Goal: Transaction & Acquisition: Book appointment/travel/reservation

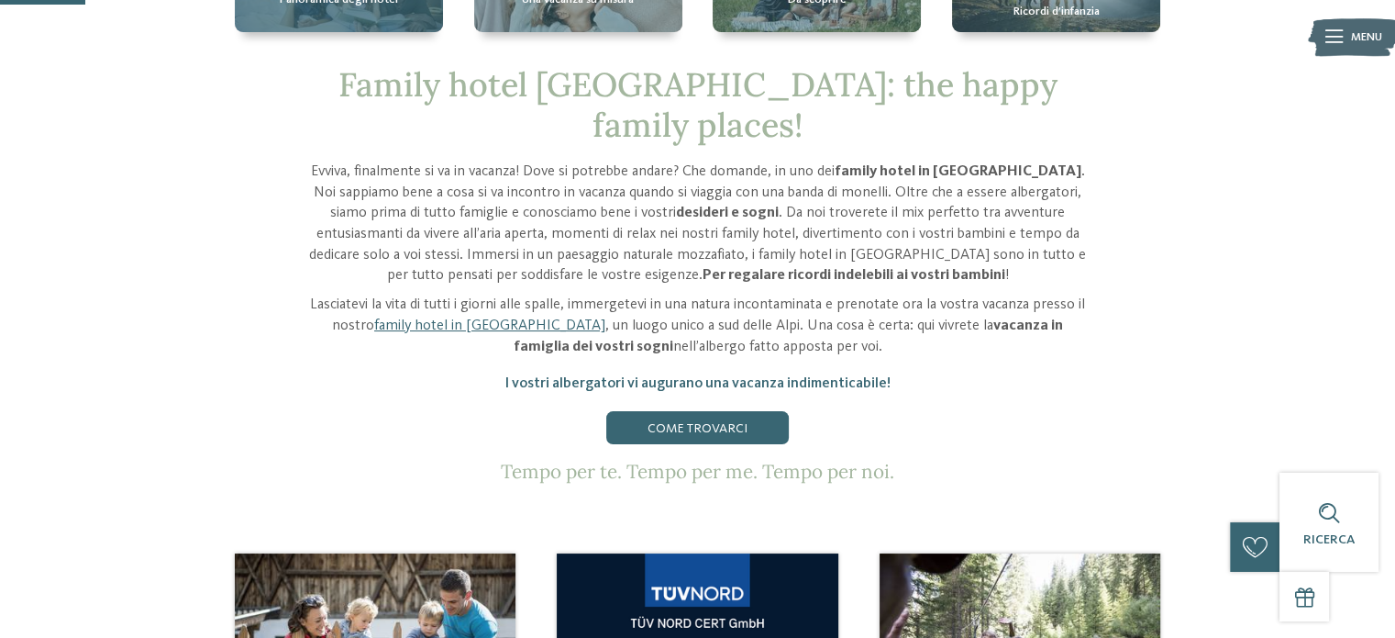
scroll to position [459, 0]
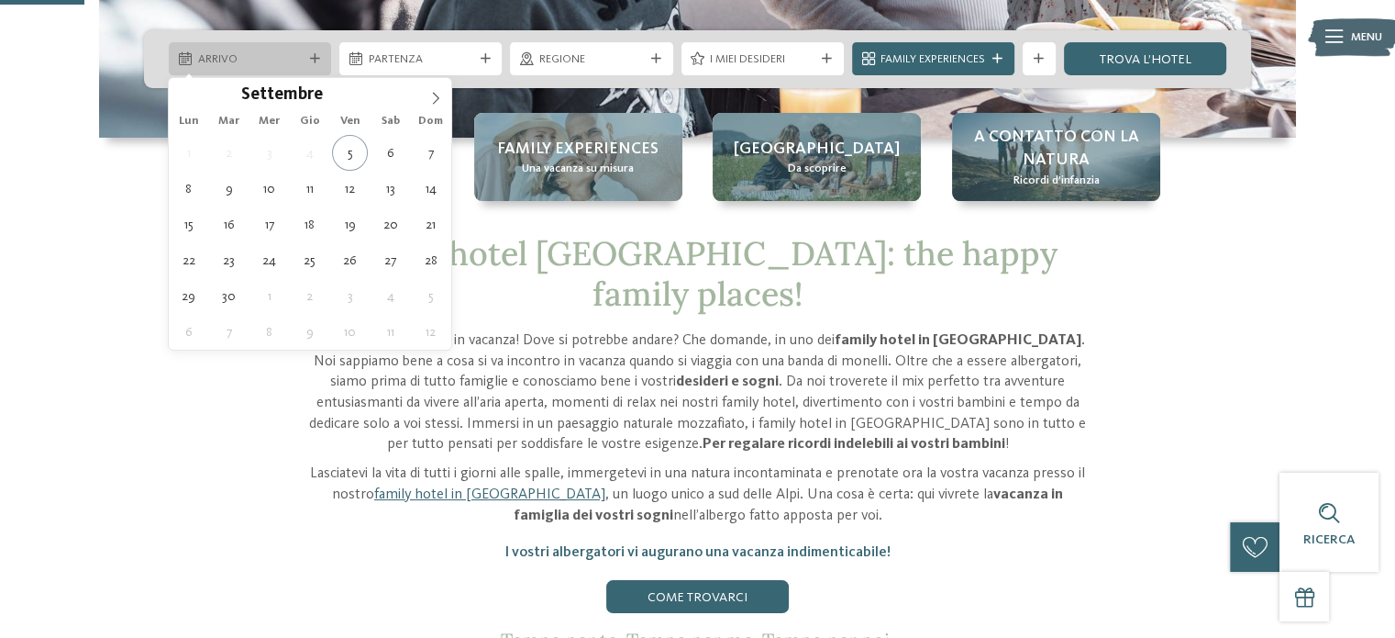
click at [220, 58] on span "Arrivo" at bounding box center [250, 59] width 105 height 17
click at [429, 92] on icon at bounding box center [435, 98] width 13 height 13
type input "****"
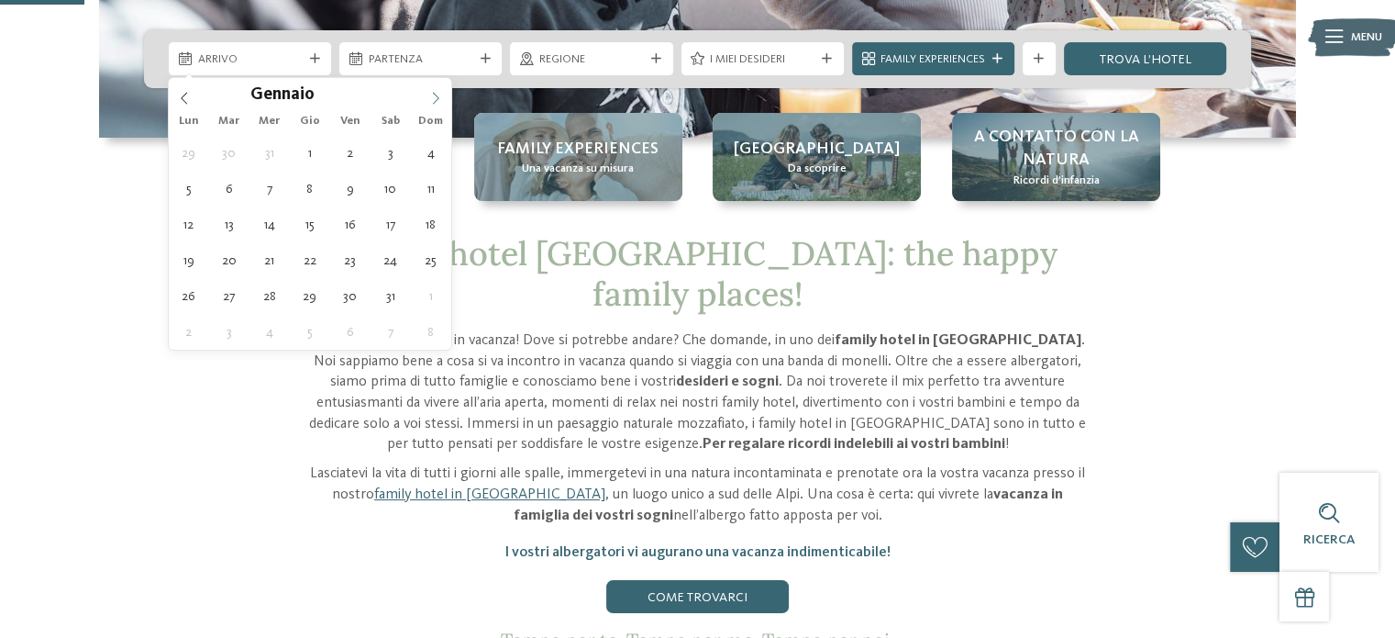
click at [429, 92] on icon at bounding box center [435, 98] width 13 height 13
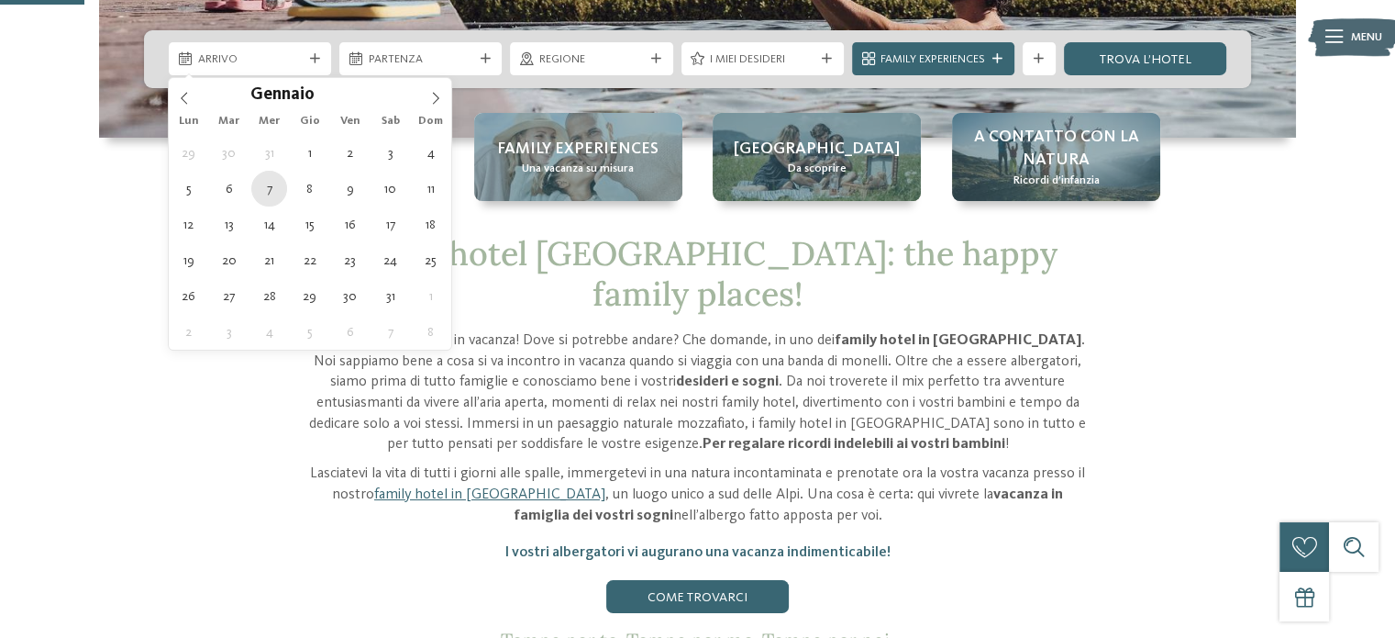
type div "07.01.2026"
type input "****"
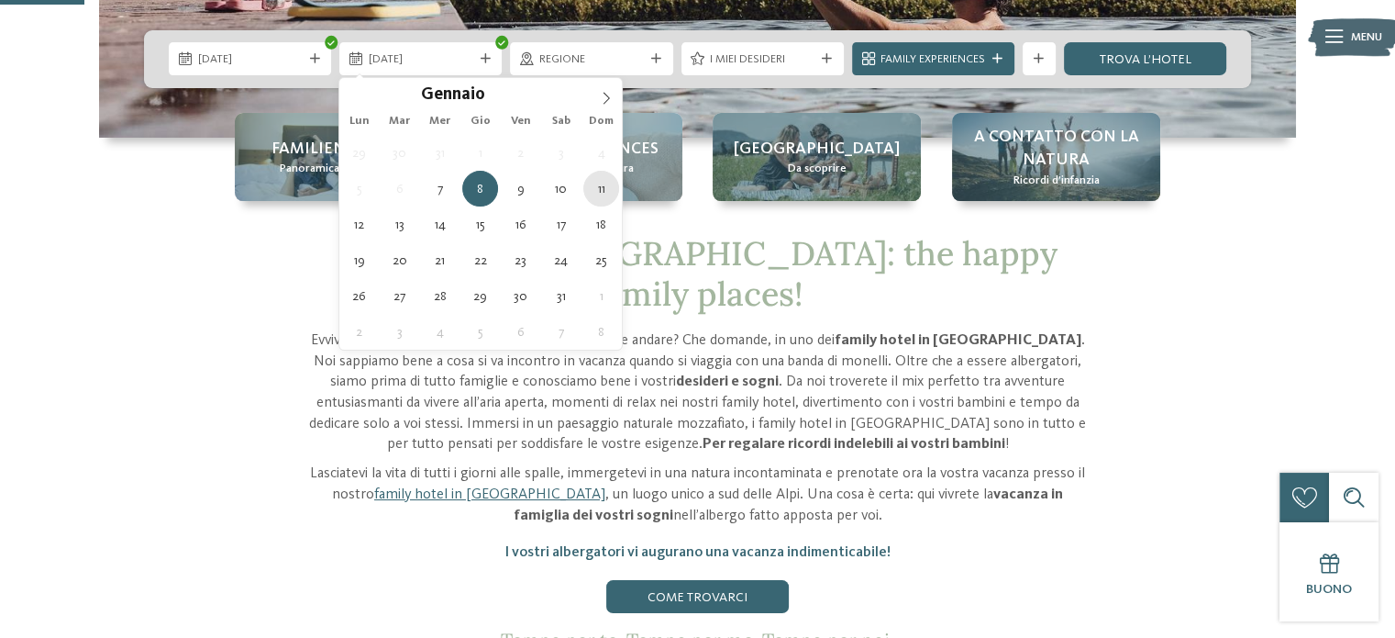
type div "11.01.2026"
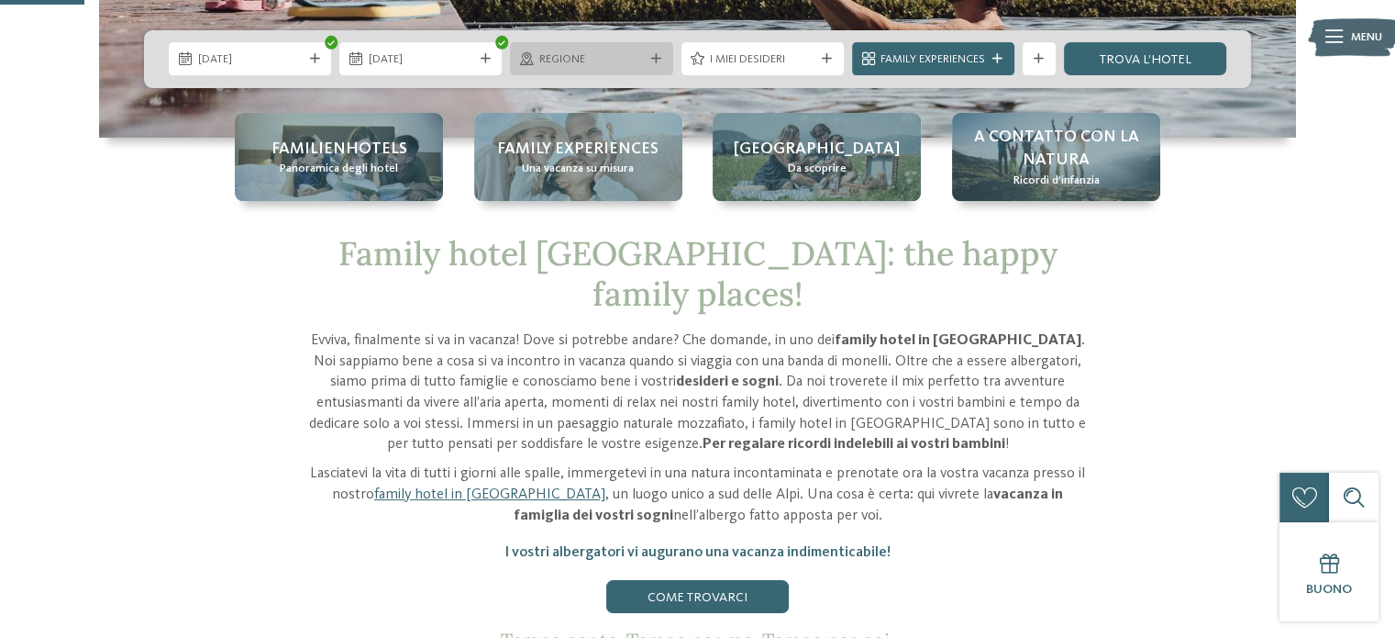
click at [576, 52] on span "Regione" at bounding box center [591, 59] width 105 height 17
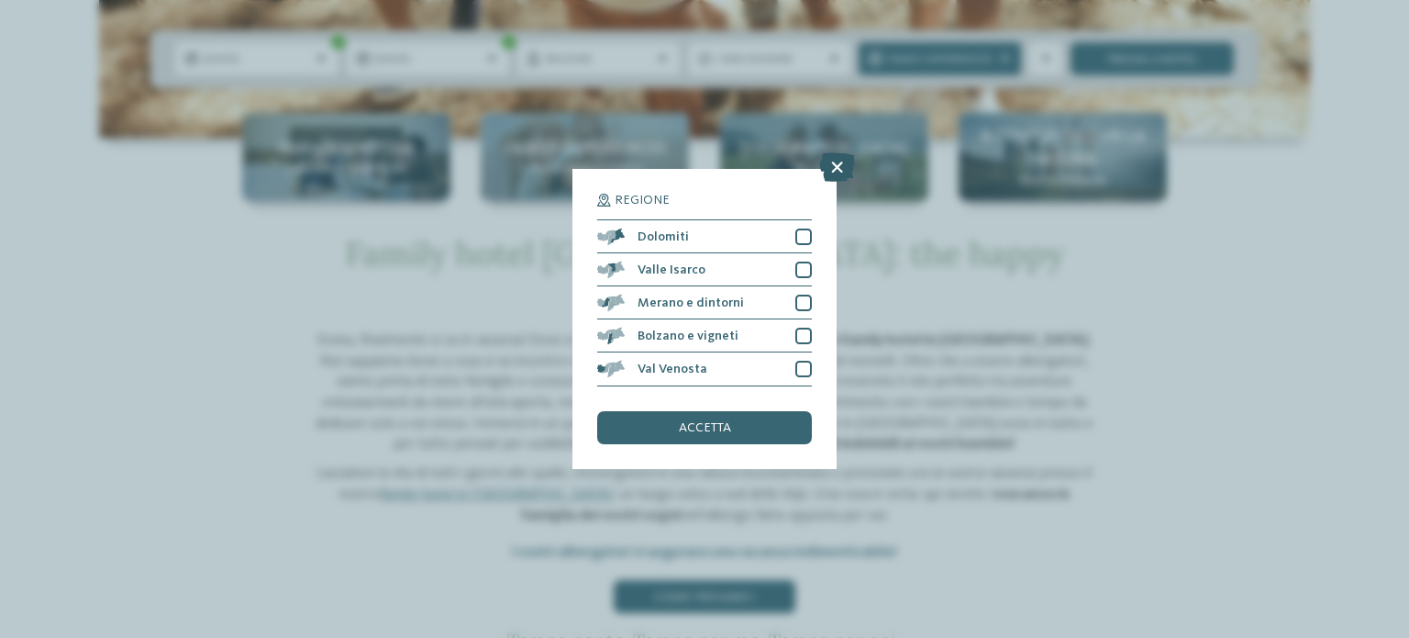
click at [836, 170] on icon at bounding box center [837, 167] width 36 height 29
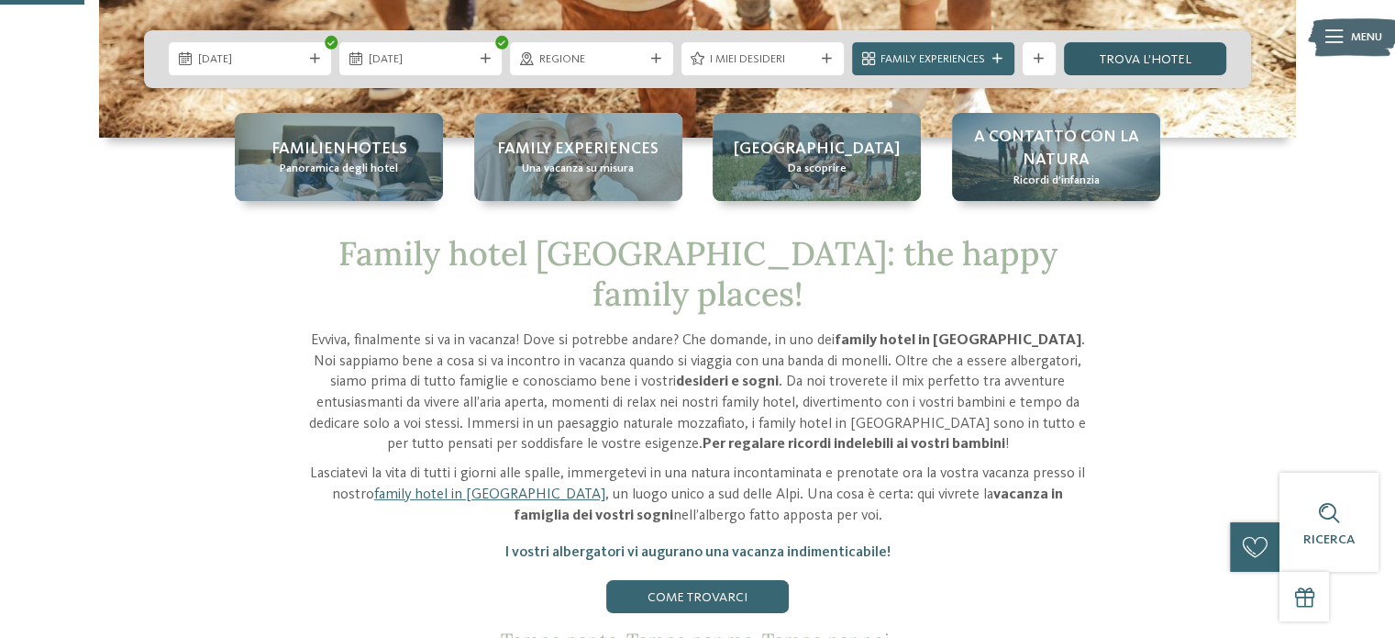
click at [1138, 65] on link "trova l’hotel" at bounding box center [1145, 58] width 162 height 33
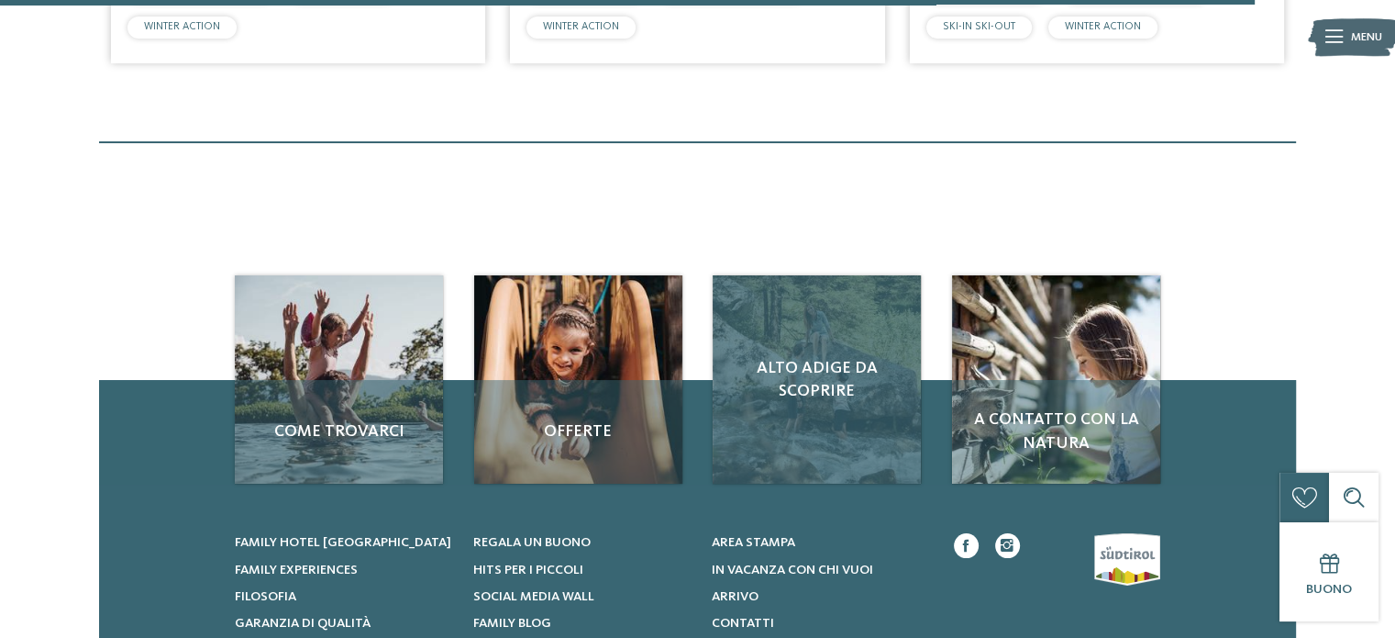
scroll to position [3375, 0]
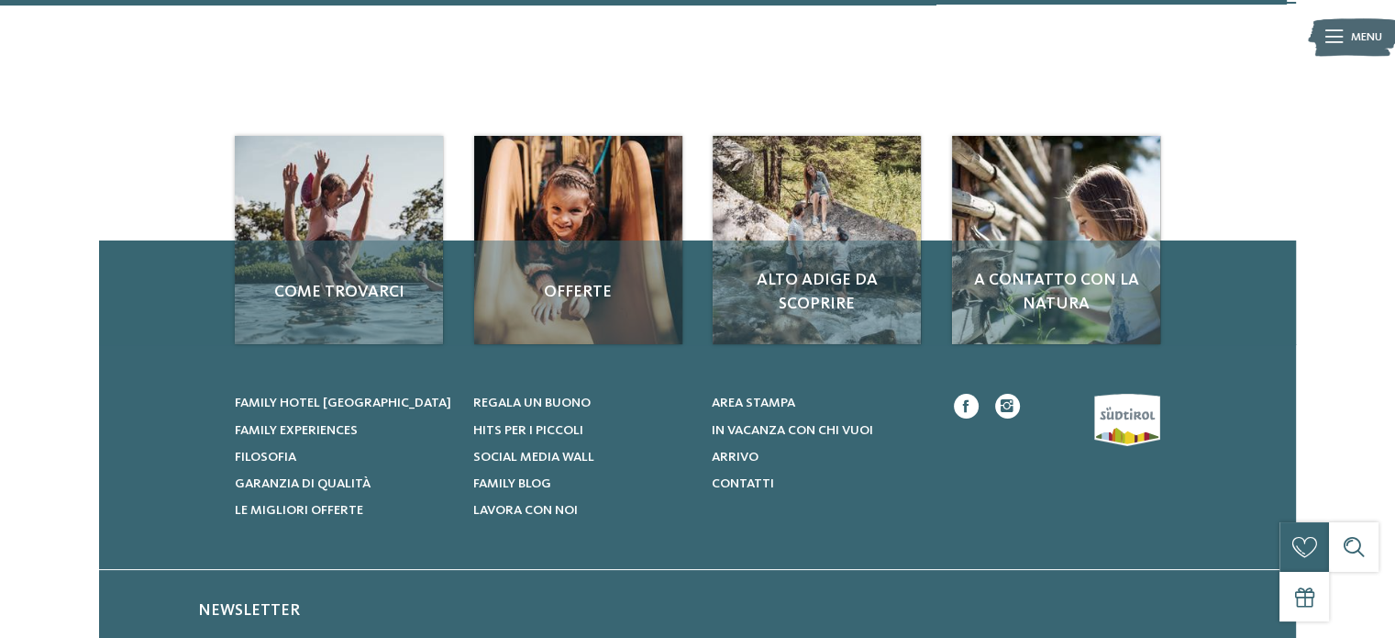
click at [1112, 427] on div at bounding box center [1044, 457] width 231 height 126
click at [378, 399] on span "Family hotel [GEOGRAPHIC_DATA]" at bounding box center [343, 402] width 216 height 13
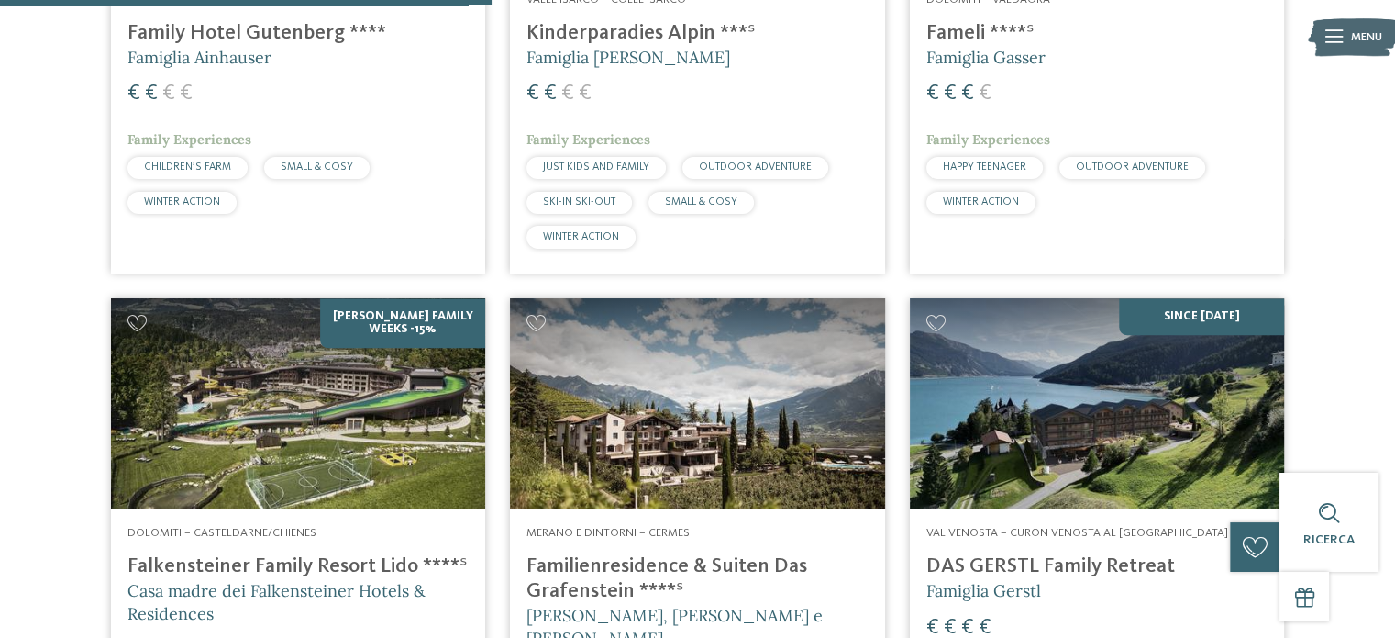
scroll to position [2018, 0]
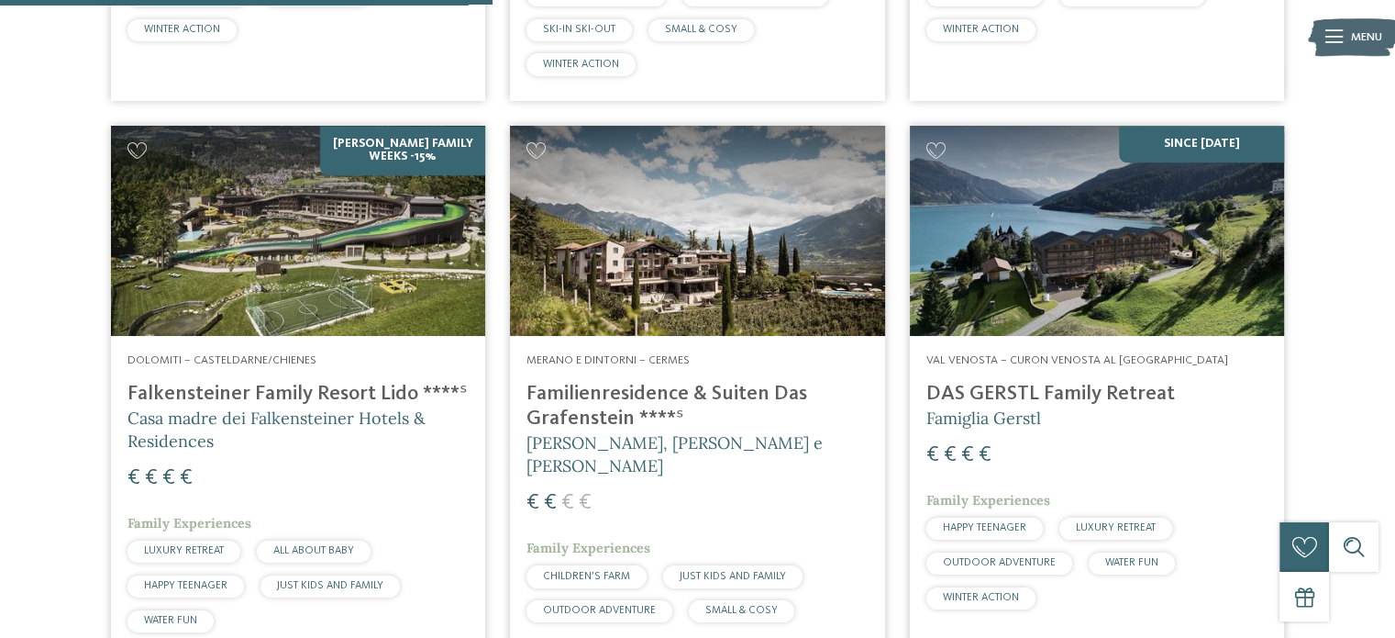
click at [396, 309] on img at bounding box center [298, 231] width 374 height 211
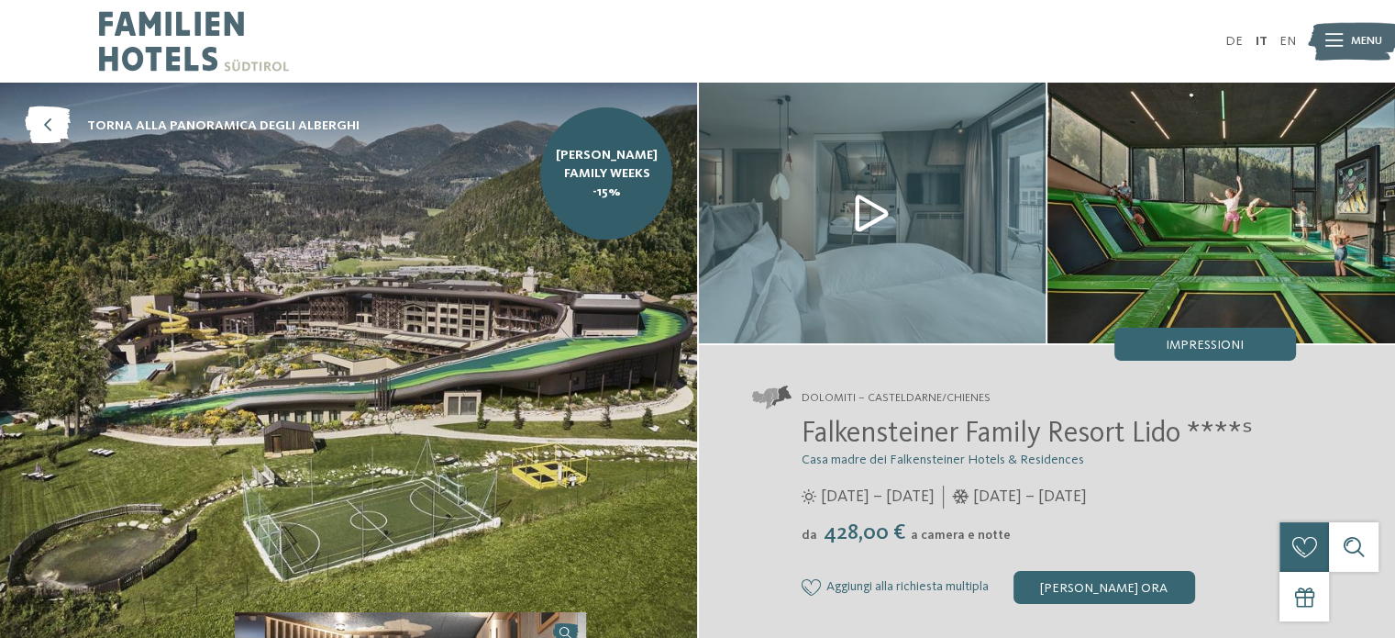
click at [462, 330] on img at bounding box center [348, 364] width 697 height 562
click at [853, 211] on img at bounding box center [873, 213] width 348 height 261
